Goal: Find specific page/section: Find specific page/section

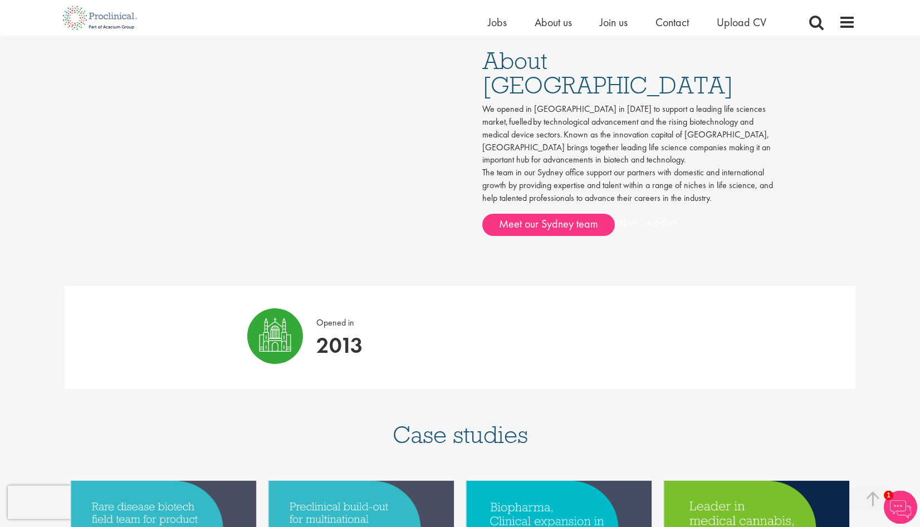
scroll to position [625, 0]
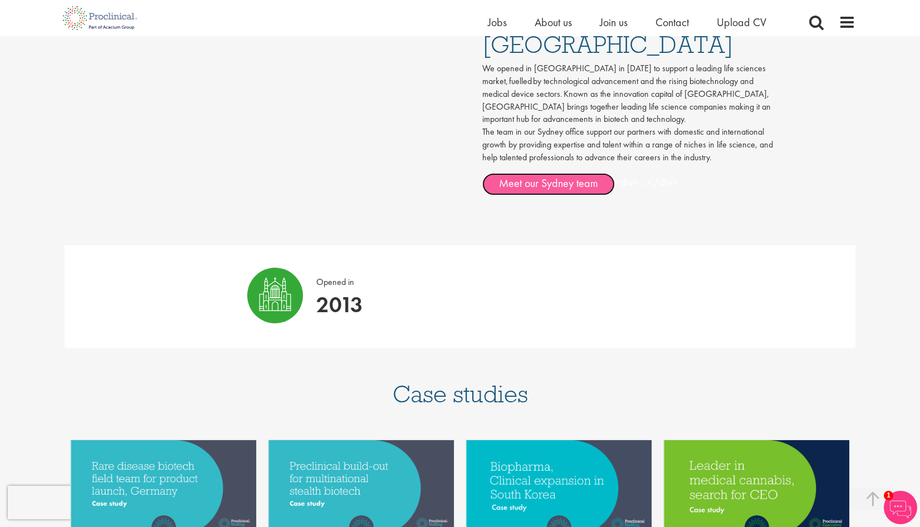
click at [510, 173] on link "Meet our Sydney team" at bounding box center [548, 184] width 133 height 22
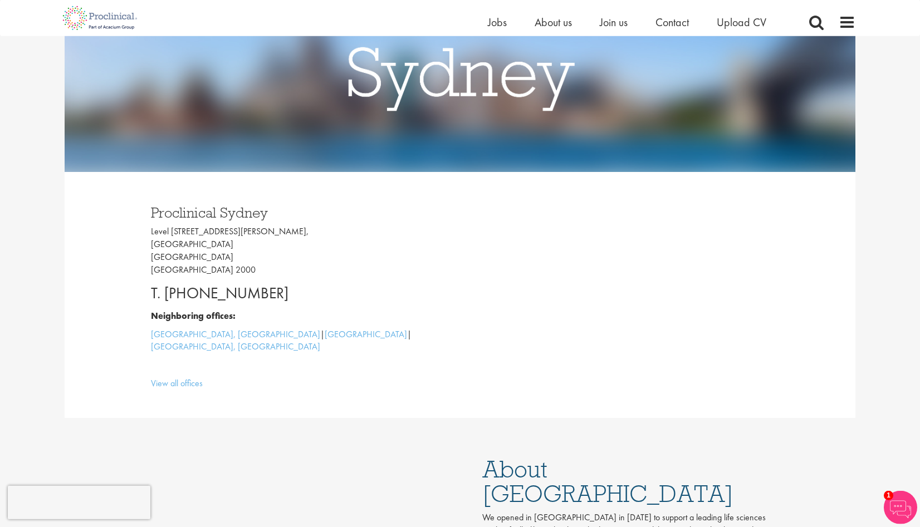
scroll to position [114, 0]
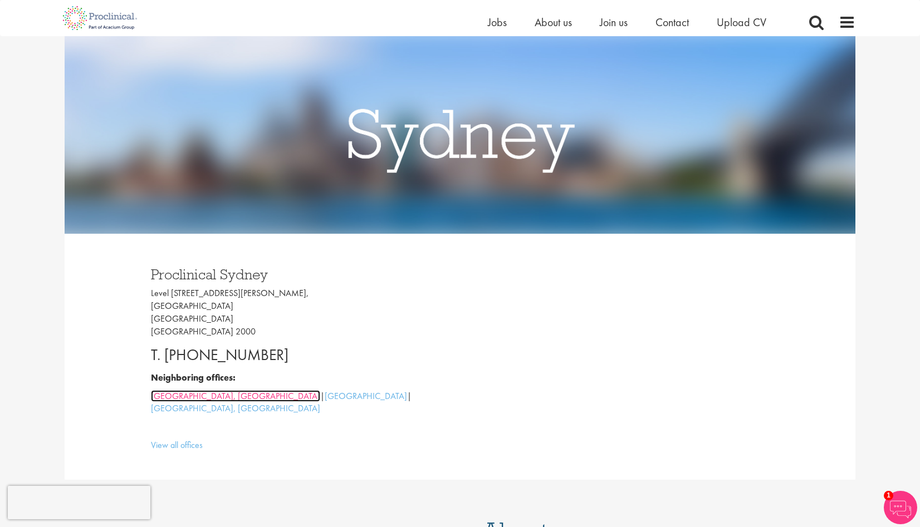
click at [164, 395] on link "Melbourne, Australia" at bounding box center [235, 396] width 169 height 12
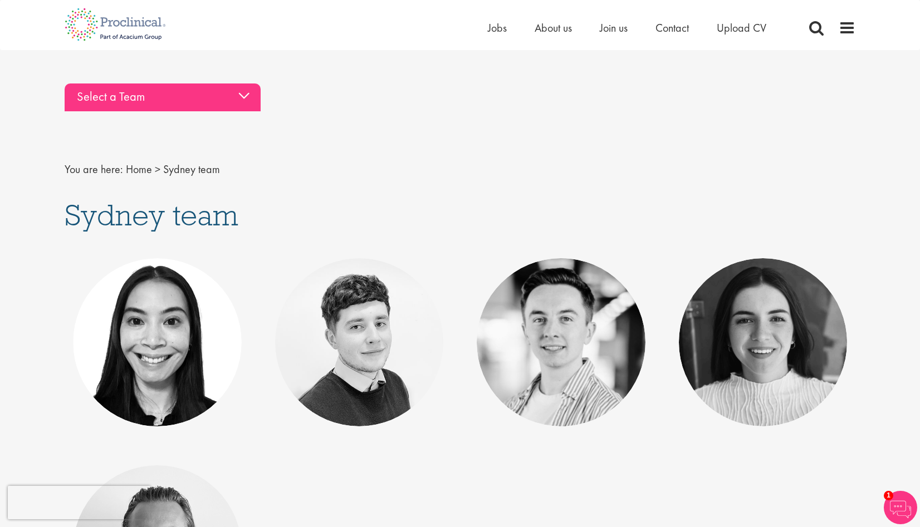
click at [246, 95] on div "Select a Team" at bounding box center [163, 98] width 196 height 28
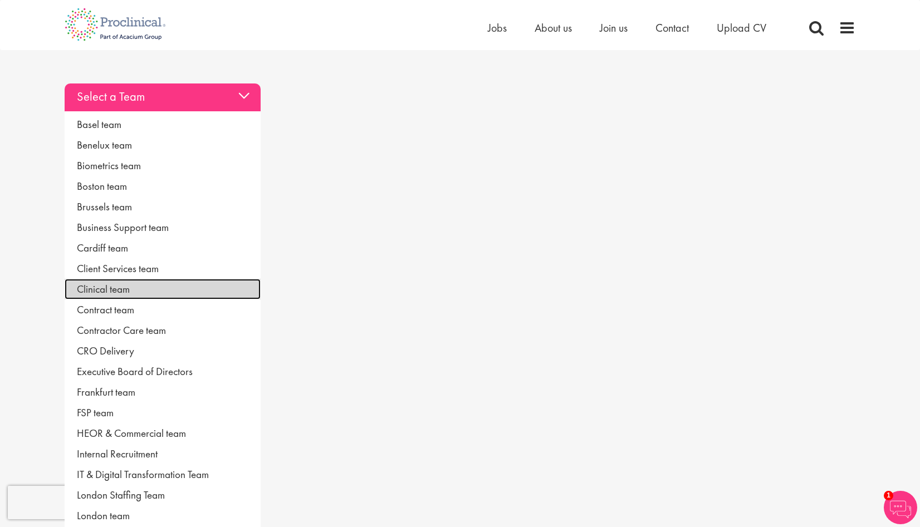
click at [124, 287] on link "Clinical team" at bounding box center [163, 289] width 196 height 21
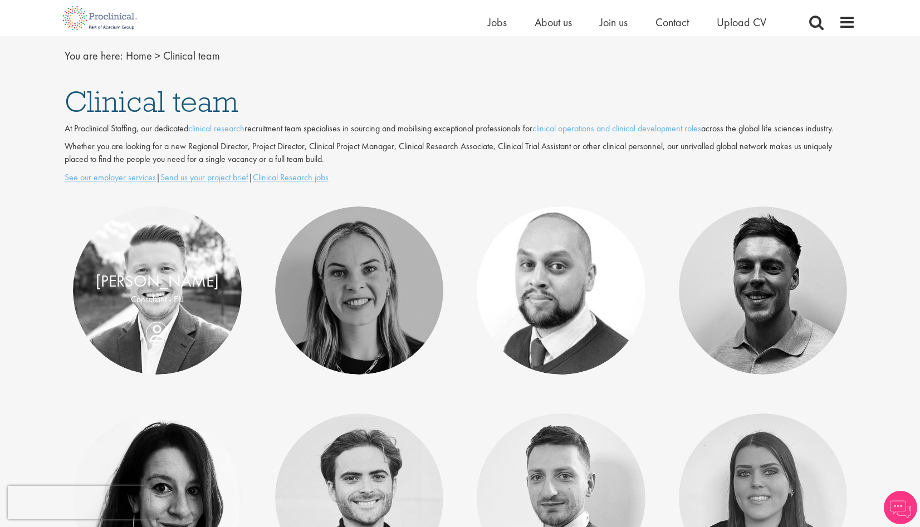
scroll to position [284, 0]
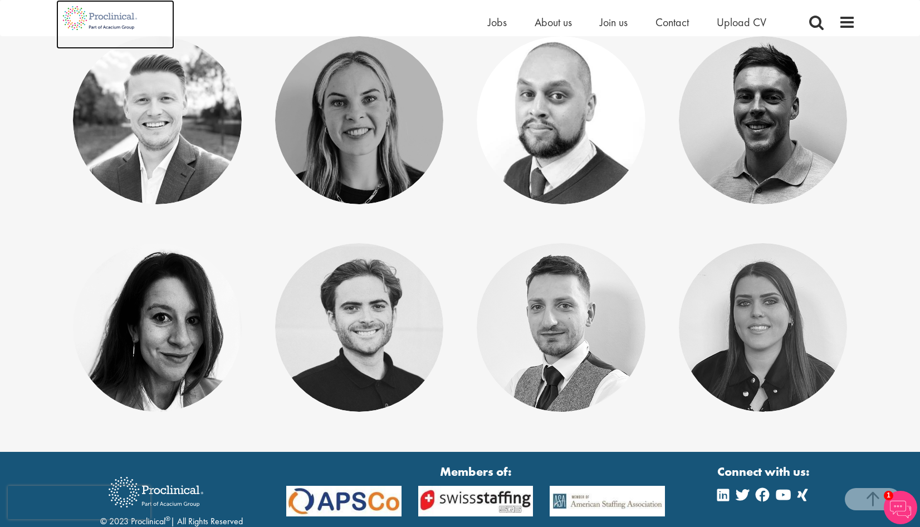
click at [109, 21] on img at bounding box center [99, 18] width 87 height 36
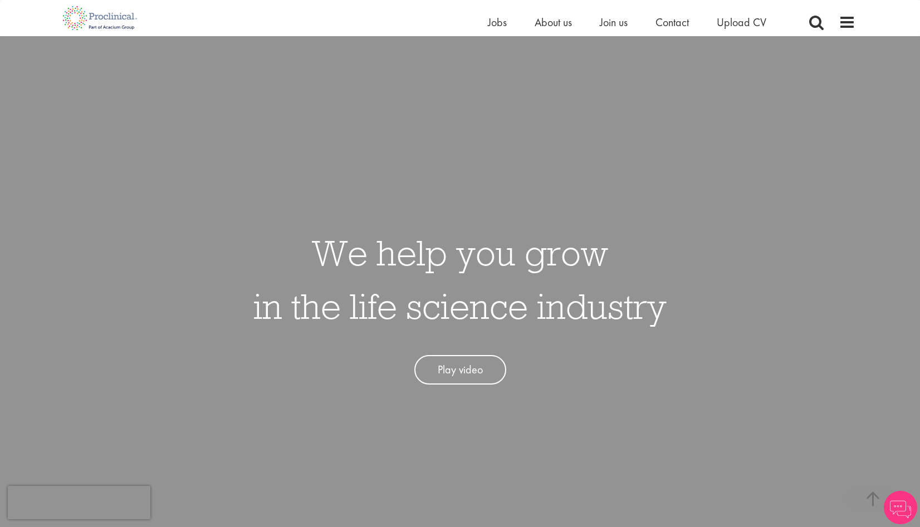
scroll to position [511, 0]
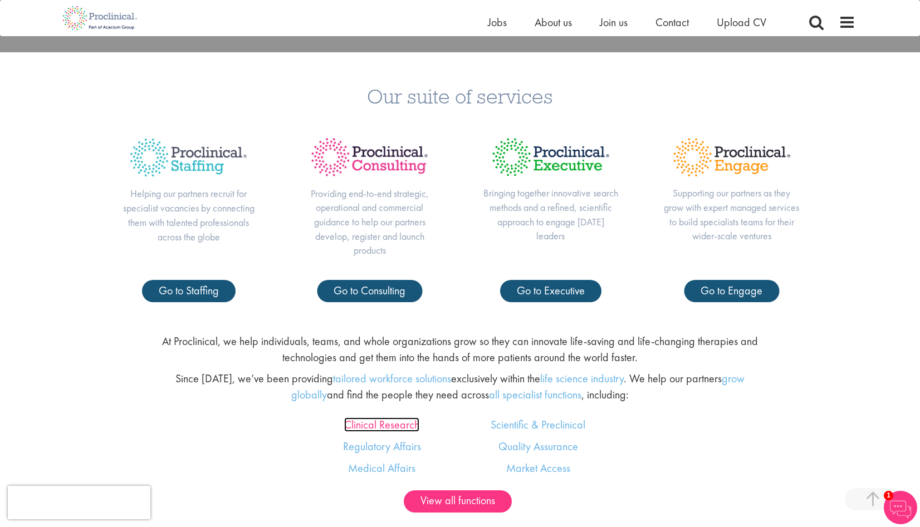
click at [400, 426] on link "Clinical Research" at bounding box center [381, 425] width 75 height 14
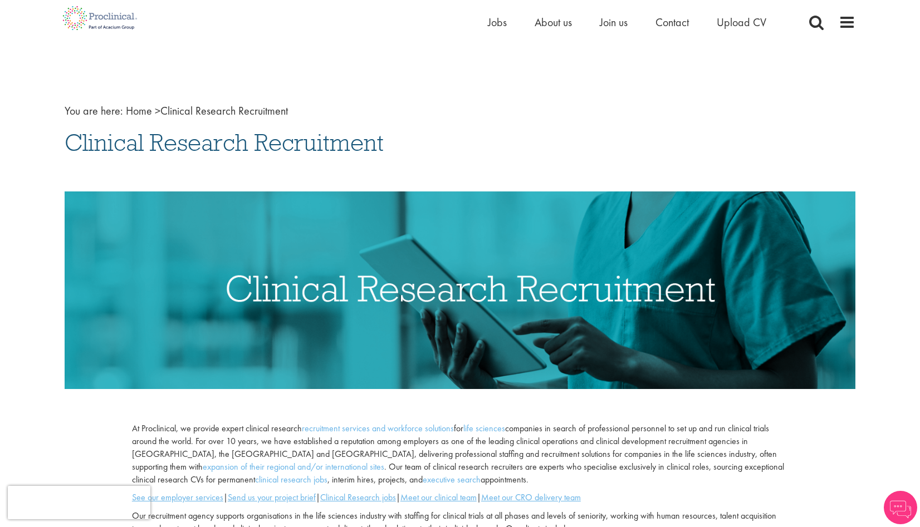
scroll to position [284, 0]
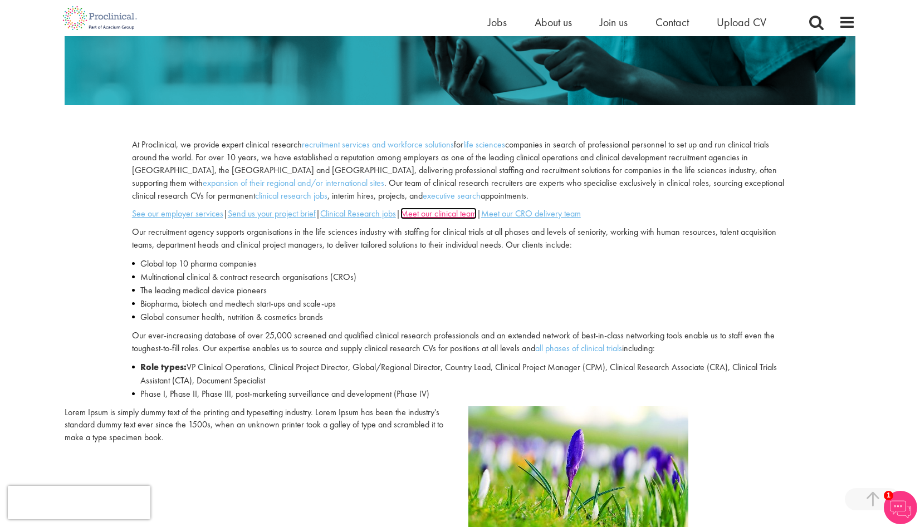
click at [451, 215] on u "Meet our clinical team" at bounding box center [438, 214] width 76 height 12
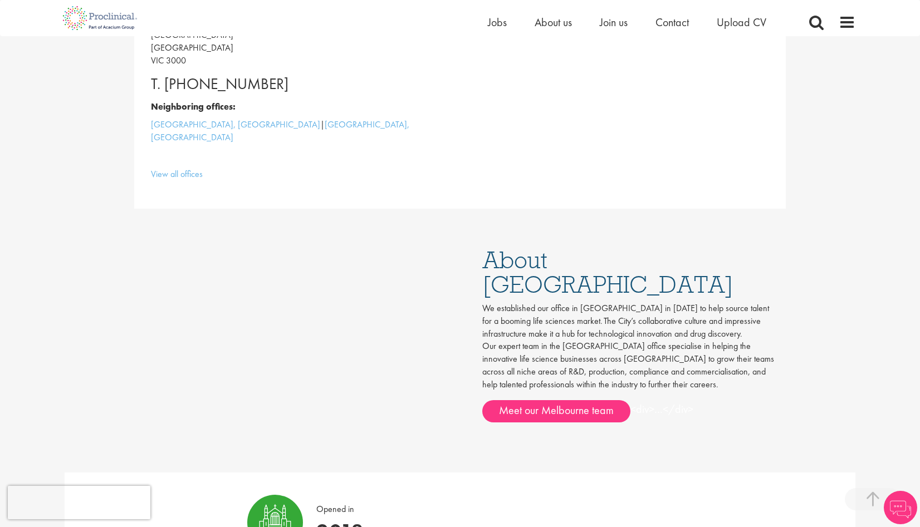
scroll to position [625, 0]
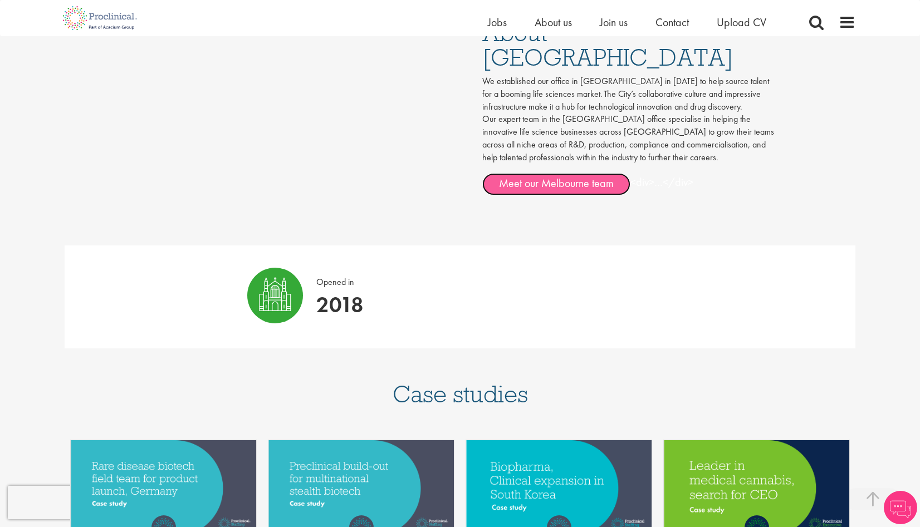
click at [530, 173] on link "Meet our Melbourne team" at bounding box center [556, 184] width 148 height 22
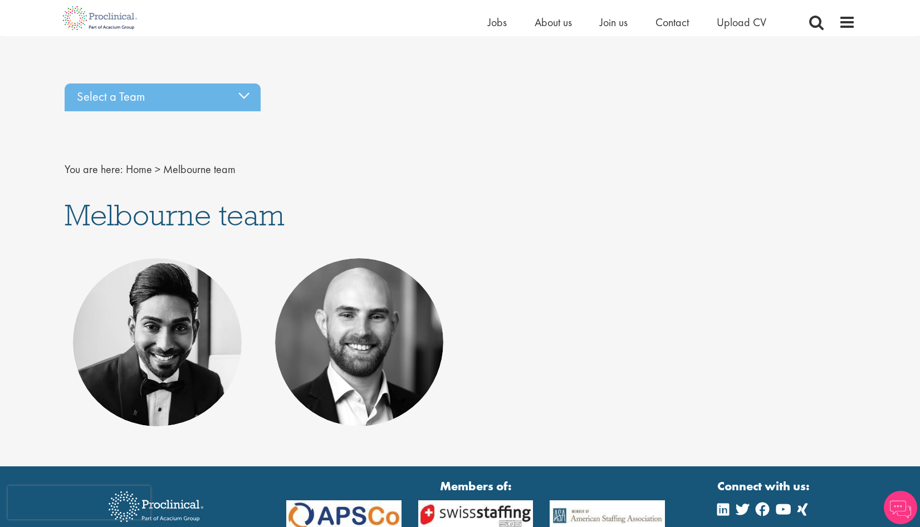
scroll to position [102, 0]
